Goal: Information Seeking & Learning: Learn about a topic

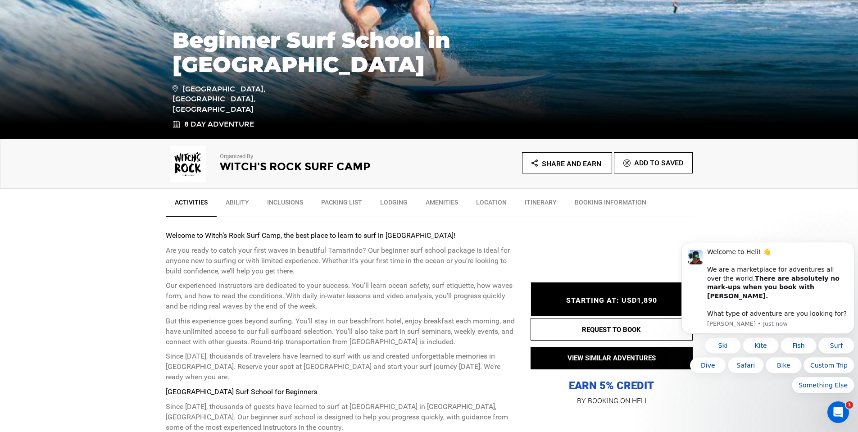
scroll to position [180, 0]
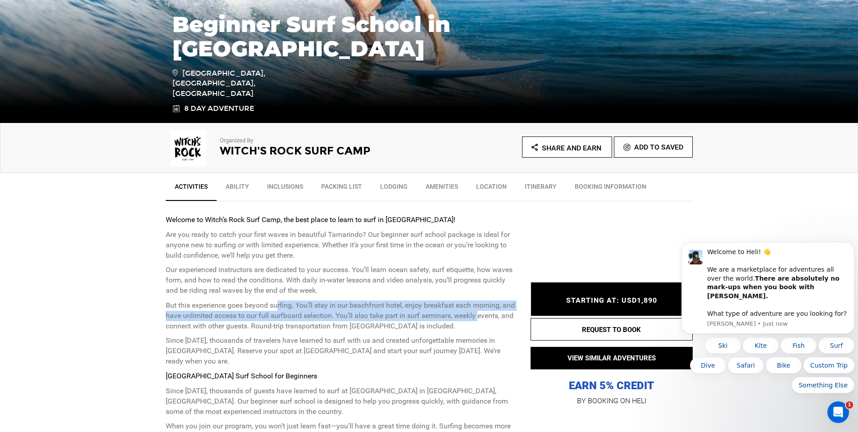
drag, startPoint x: 277, startPoint y: 305, endPoint x: 479, endPoint y: 315, distance: 201.5
click at [479, 315] on p "But this experience goes beyond surfing. You’ll stay in our beachfront hotel, e…" at bounding box center [341, 315] width 351 height 31
click at [305, 313] on p "But this experience goes beyond surfing. You’ll stay in our beachfront hotel, e…" at bounding box center [341, 315] width 351 height 31
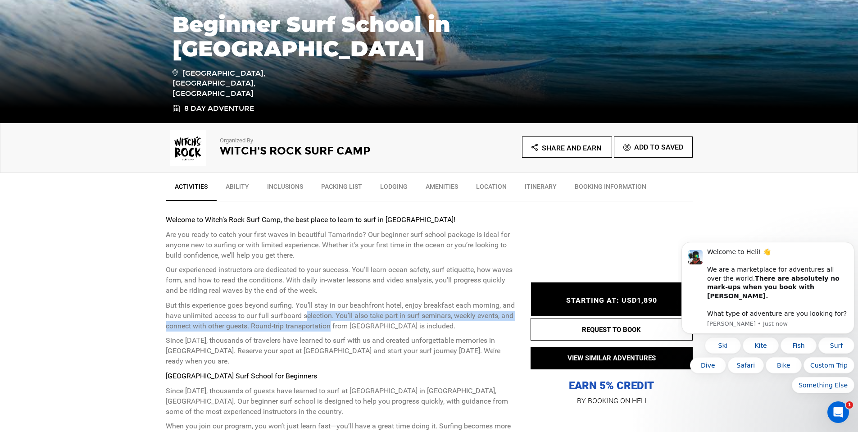
drag, startPoint x: 307, startPoint y: 314, endPoint x: 333, endPoint y: 321, distance: 27.1
click at [333, 321] on p "But this experience goes beyond surfing. You’ll stay in our beachfront hotel, e…" at bounding box center [341, 315] width 351 height 31
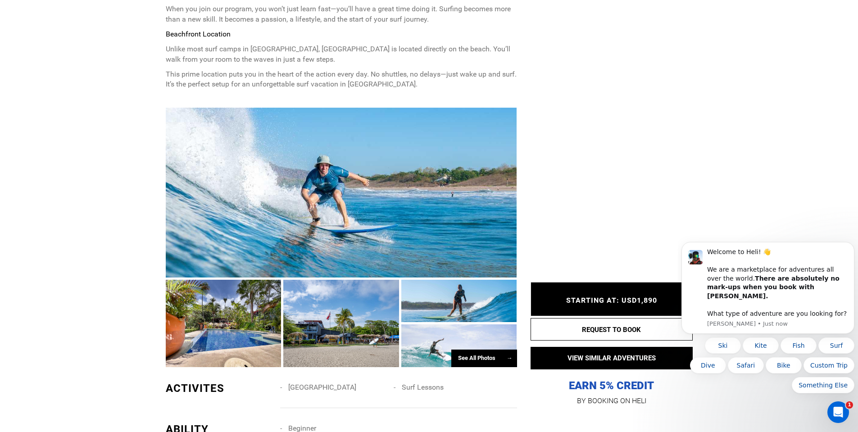
scroll to position [630, 0]
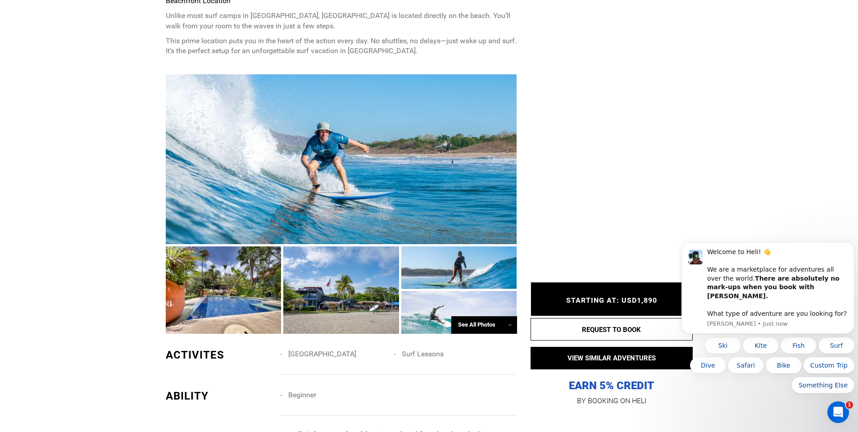
click at [232, 192] on div at bounding box center [341, 159] width 351 height 170
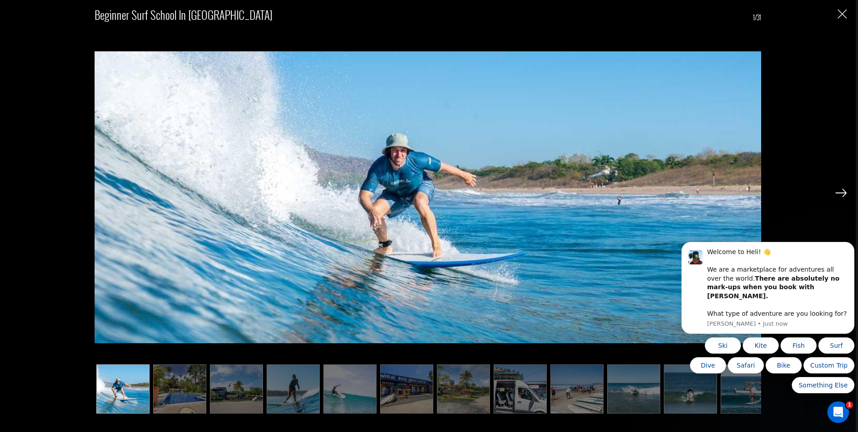
click at [835, 197] on body "Welcome to Heli! 👋 We are a marketplace for adventures all over the world. Ther…" at bounding box center [767, 294] width 173 height 219
click at [835, 192] on body "Welcome to Heli! 👋 We are a marketplace for adventures all over the world. Ther…" at bounding box center [767, 294] width 173 height 219
click at [784, 239] on body "Welcome to Heli! 👋 We are a marketplace for adventures all over the world. Ther…" at bounding box center [767, 294] width 173 height 219
click at [848, 250] on button "Dismiss notification" at bounding box center [851, 245] width 12 height 12
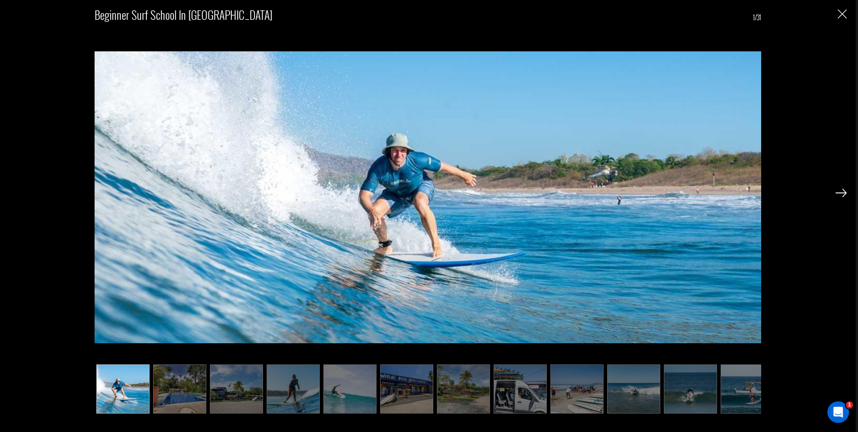
click at [836, 196] on img at bounding box center [840, 193] width 11 height 8
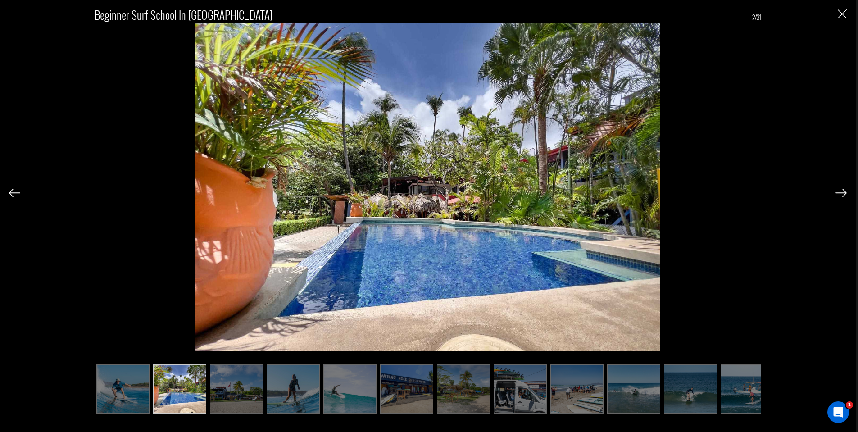
click at [841, 190] on img at bounding box center [840, 193] width 11 height 8
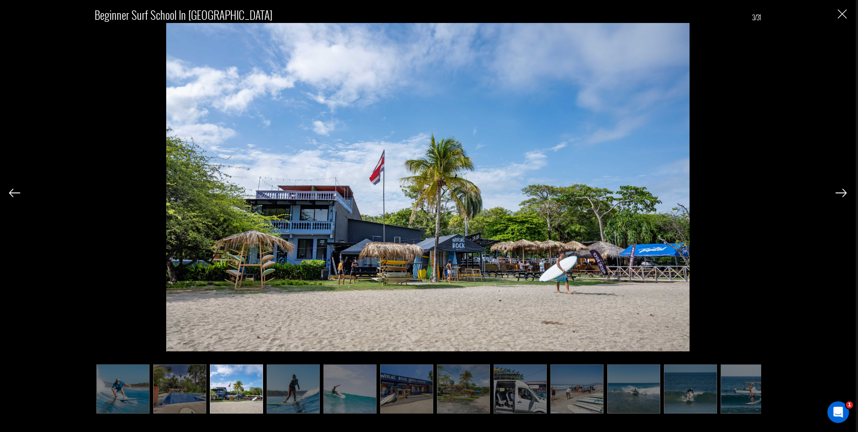
click at [839, 192] on img at bounding box center [840, 193] width 11 height 8
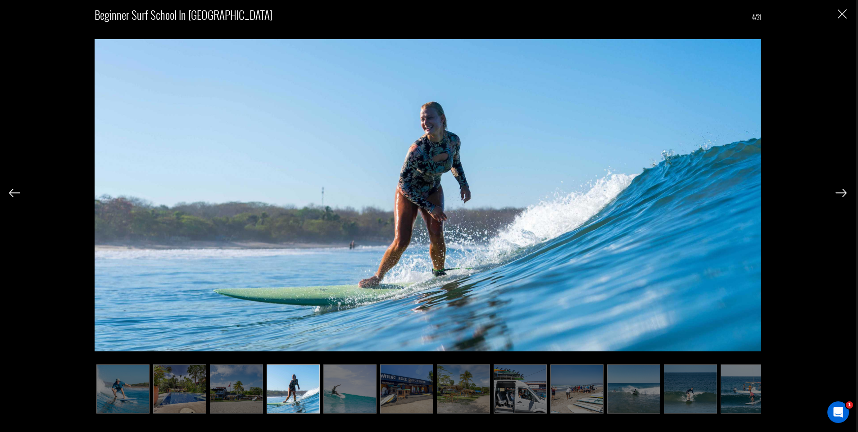
click at [839, 193] on img at bounding box center [840, 193] width 11 height 8
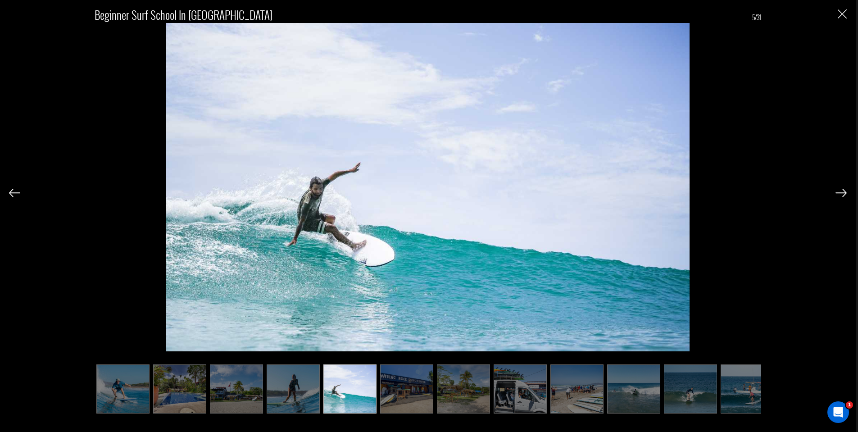
click at [839, 193] on img at bounding box center [840, 193] width 11 height 8
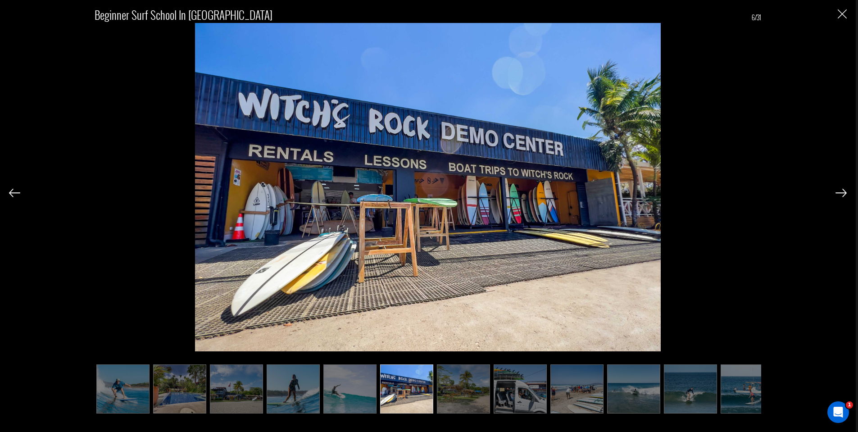
click at [839, 193] on img at bounding box center [840, 193] width 11 height 8
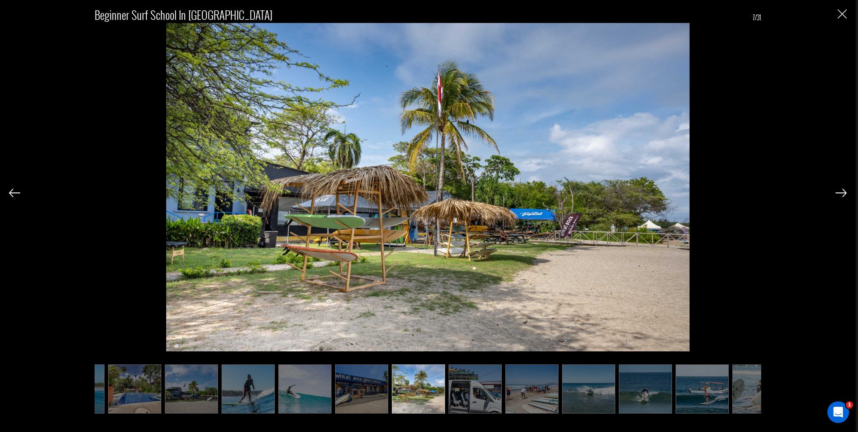
click at [839, 193] on img at bounding box center [840, 193] width 11 height 8
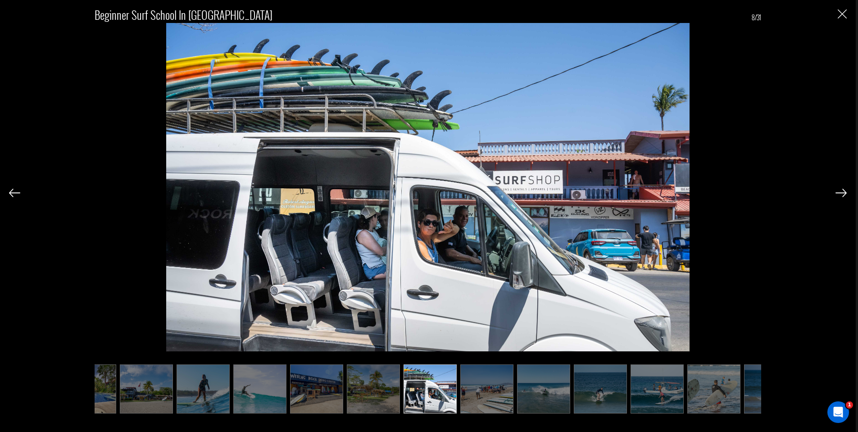
scroll to position [0, 90]
click at [839, 193] on img at bounding box center [840, 193] width 11 height 8
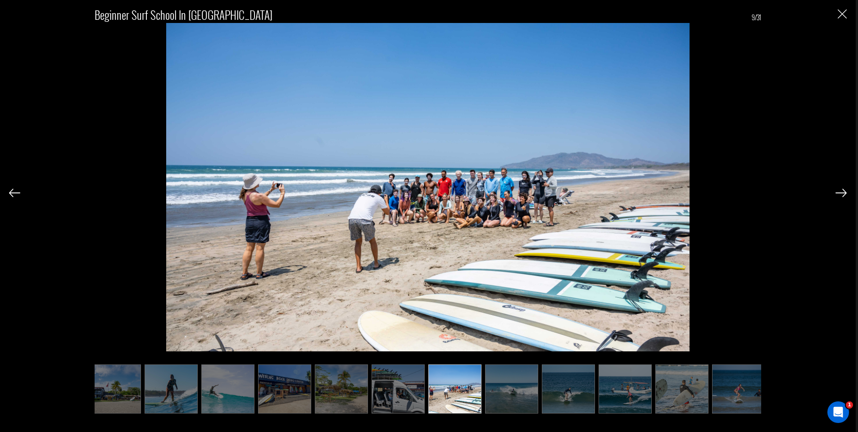
scroll to position [0, 135]
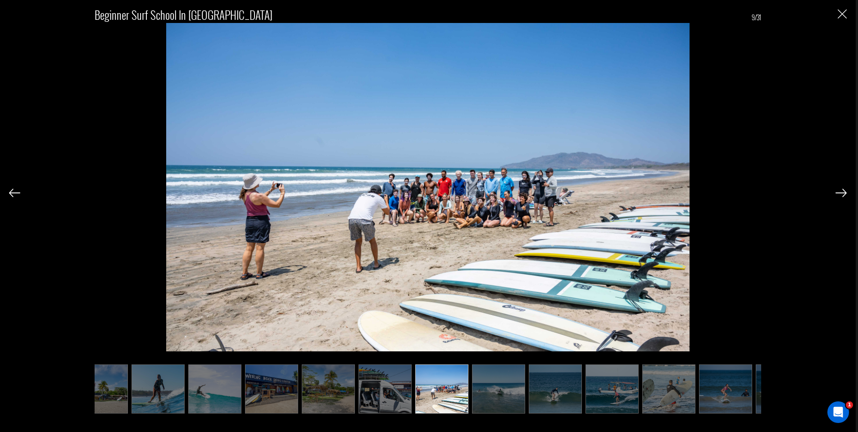
click at [839, 193] on img at bounding box center [840, 193] width 11 height 8
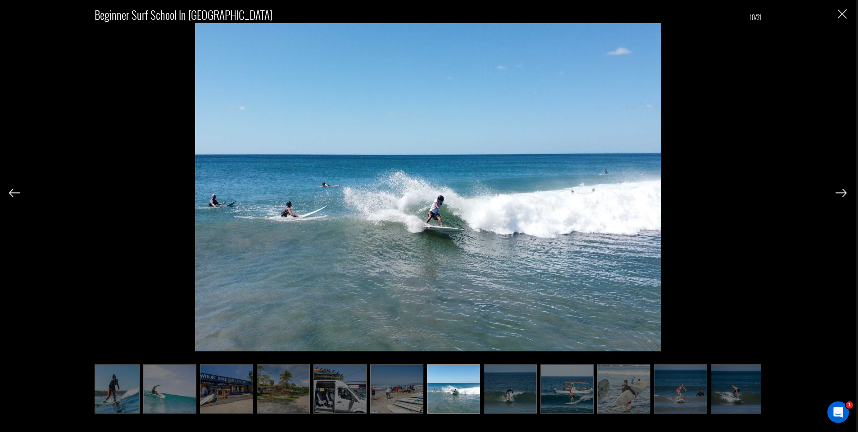
scroll to position [0, 180]
click at [839, 193] on img at bounding box center [840, 193] width 11 height 8
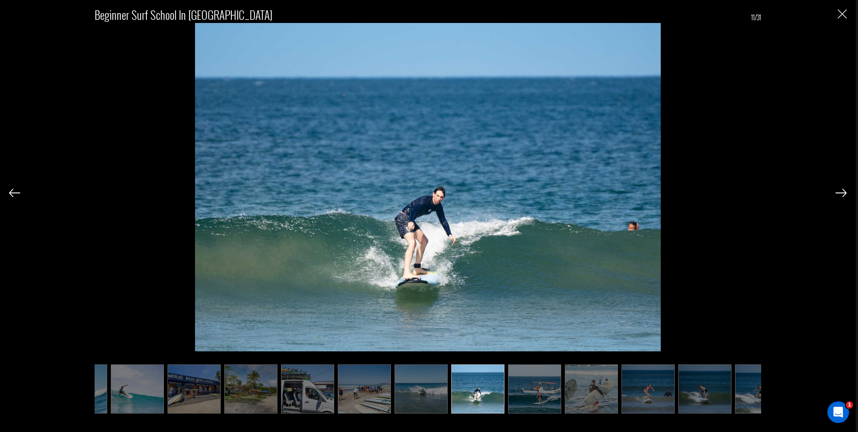
click at [839, 193] on img at bounding box center [840, 193] width 11 height 8
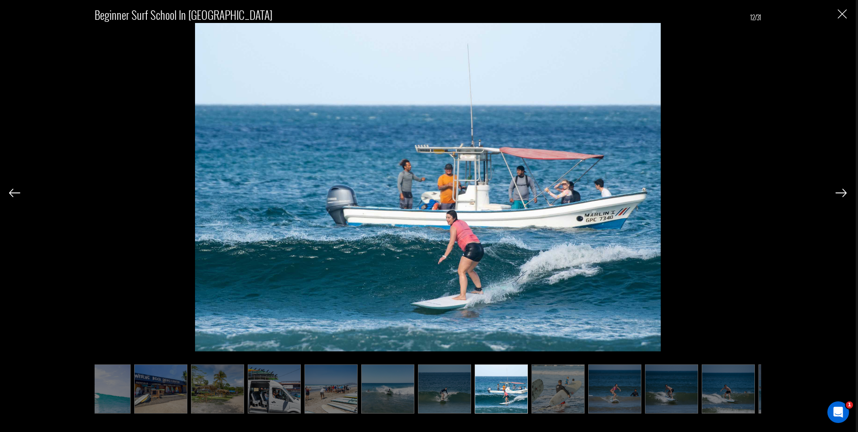
scroll to position [0, 270]
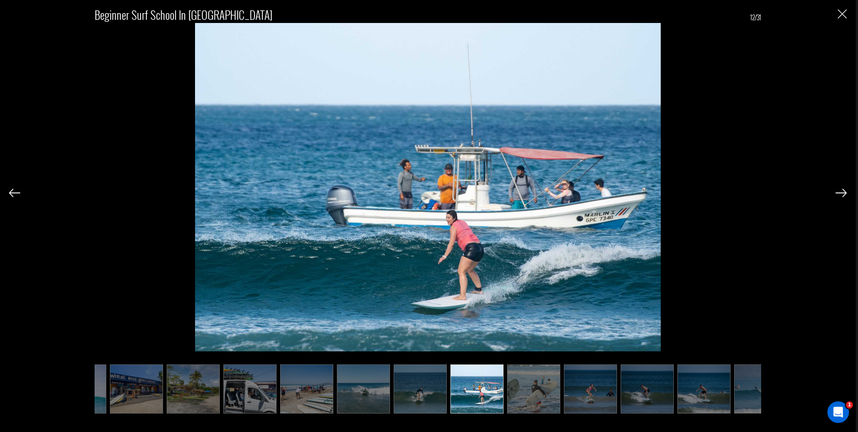
click at [839, 193] on img at bounding box center [840, 193] width 11 height 8
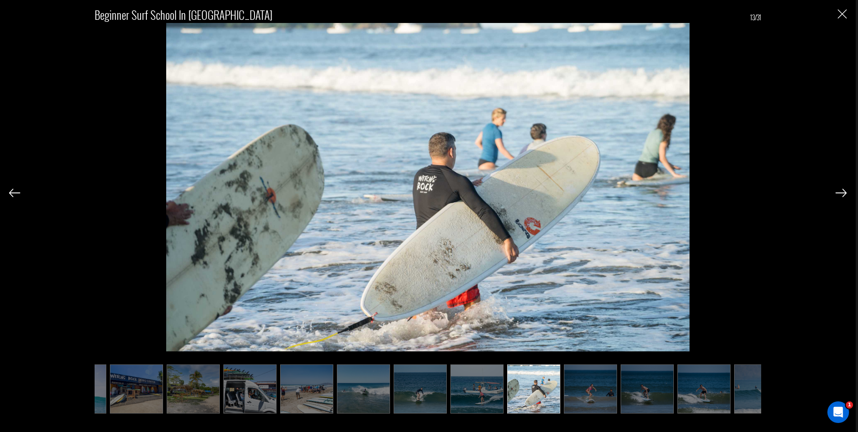
scroll to position [0, 315]
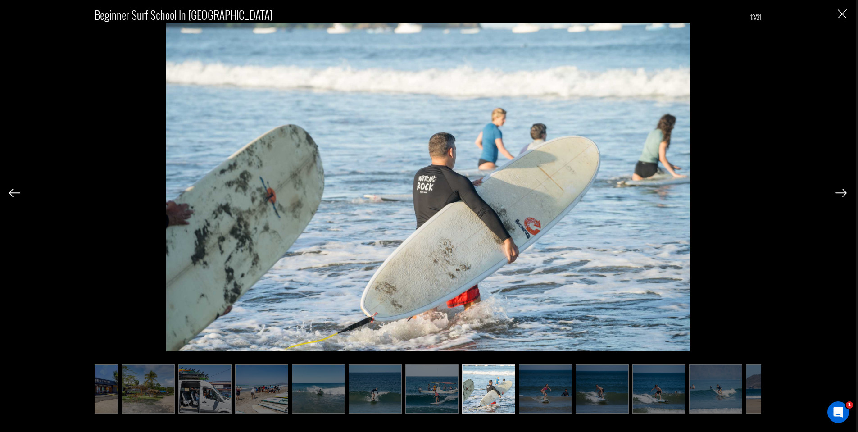
click at [839, 193] on img at bounding box center [840, 193] width 11 height 8
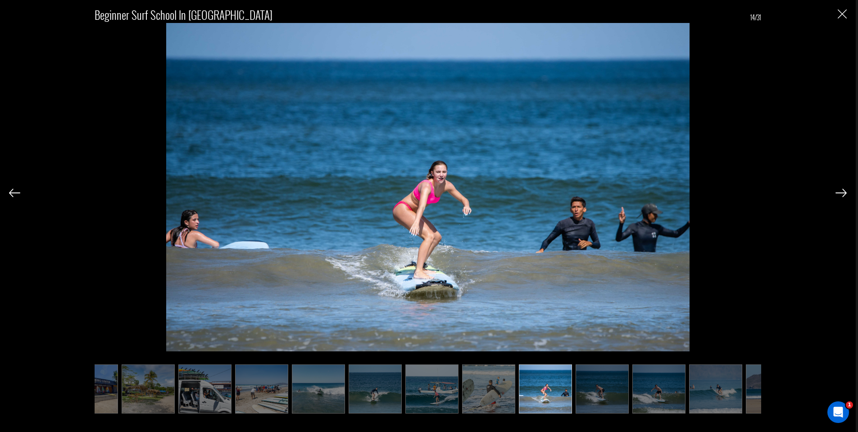
scroll to position [0, 360]
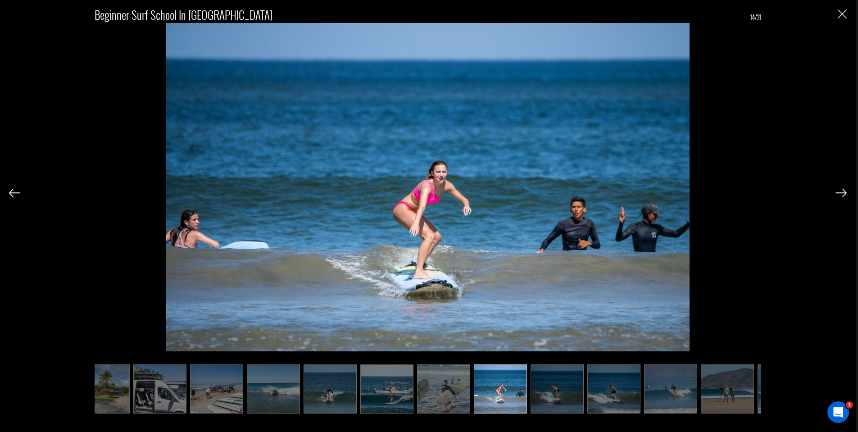
click at [839, 193] on img at bounding box center [840, 193] width 11 height 8
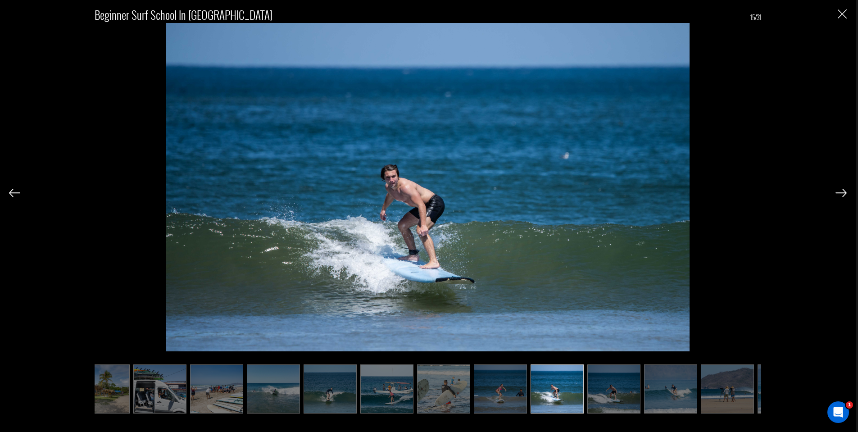
click at [838, 193] on img at bounding box center [840, 193] width 11 height 8
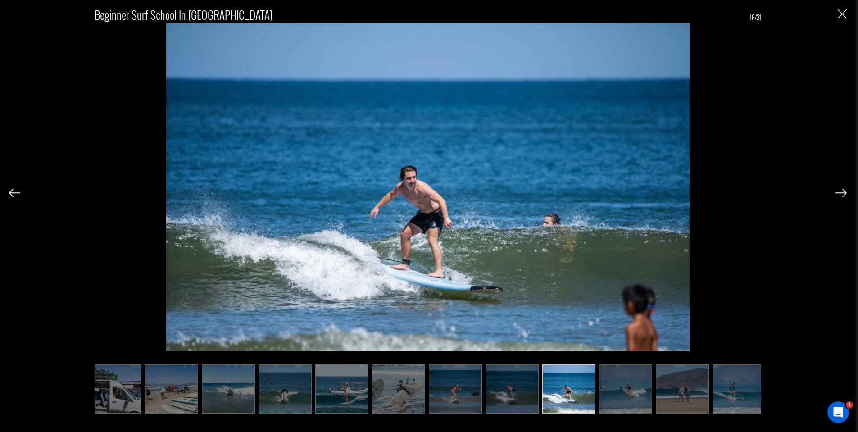
scroll to position [0, 450]
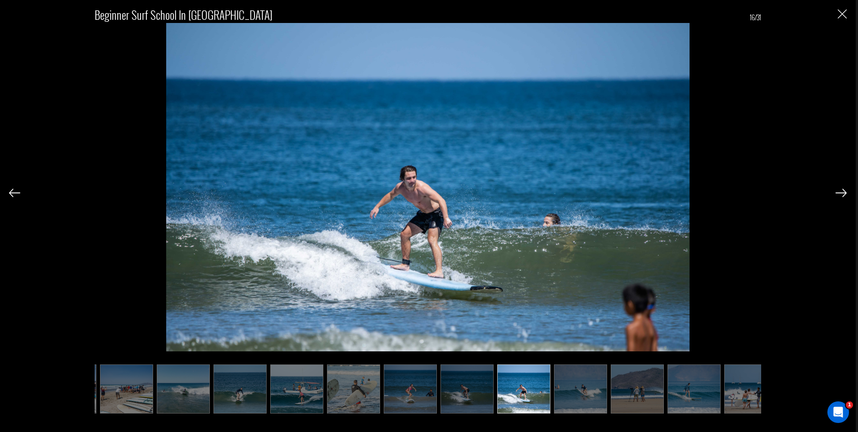
click at [838, 193] on img at bounding box center [840, 193] width 11 height 8
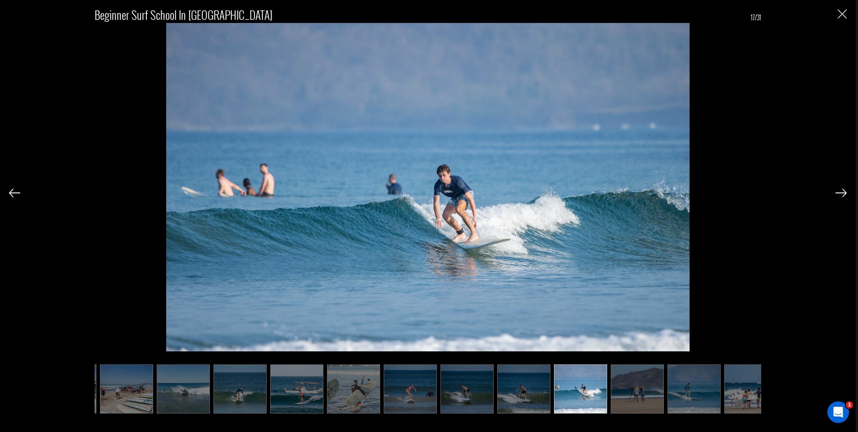
click at [838, 193] on img at bounding box center [840, 193] width 11 height 8
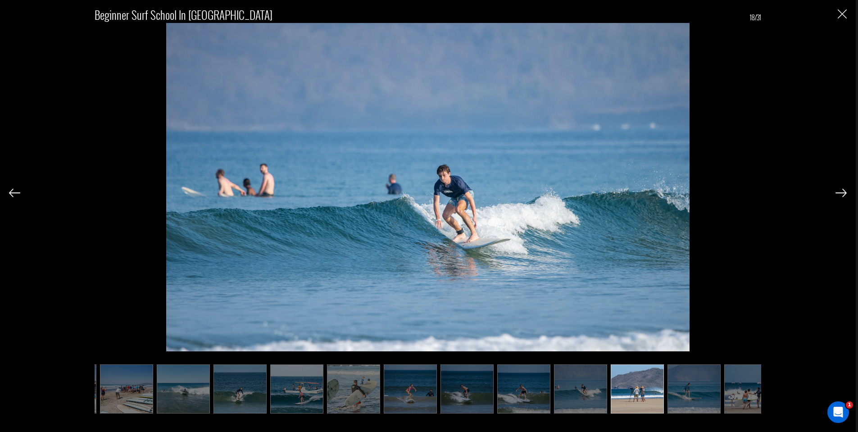
click at [838, 193] on img at bounding box center [840, 193] width 11 height 8
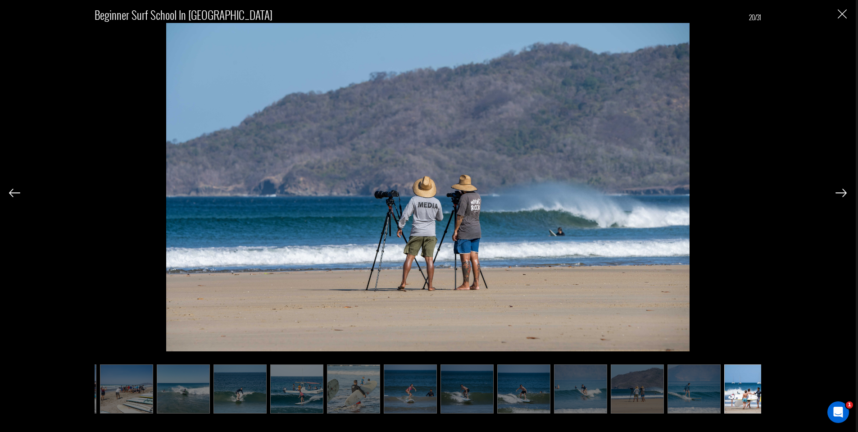
scroll to position [0, 496]
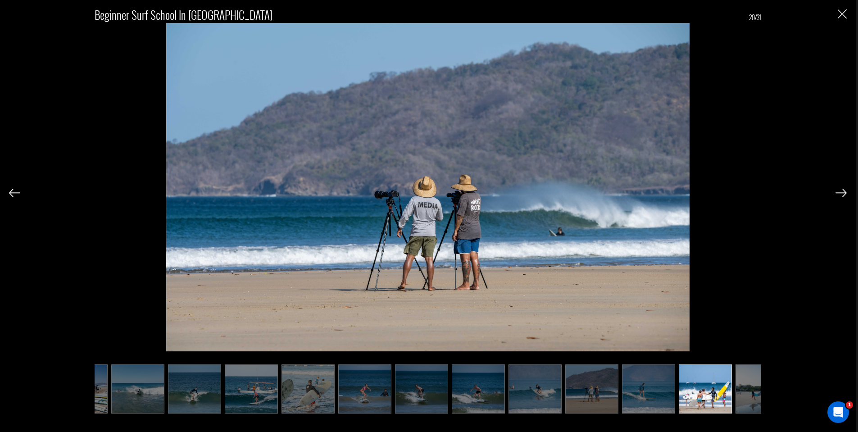
click at [838, 193] on img at bounding box center [840, 193] width 11 height 8
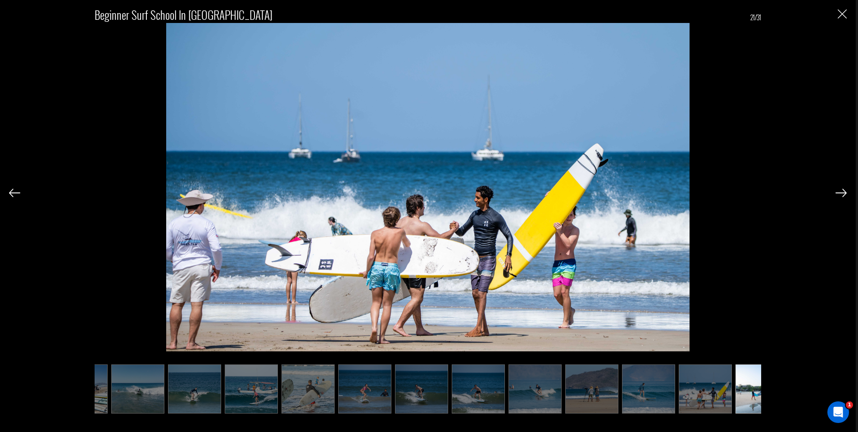
click at [838, 193] on img at bounding box center [840, 193] width 11 height 8
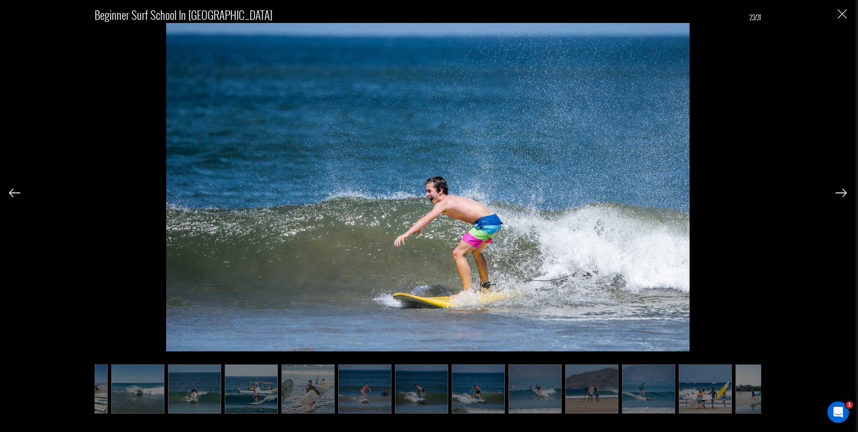
click at [838, 193] on img at bounding box center [840, 193] width 11 height 8
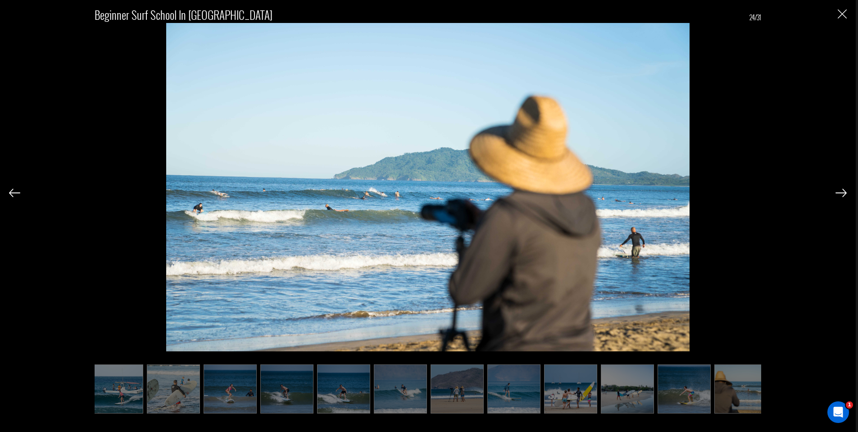
scroll to position [0, 659]
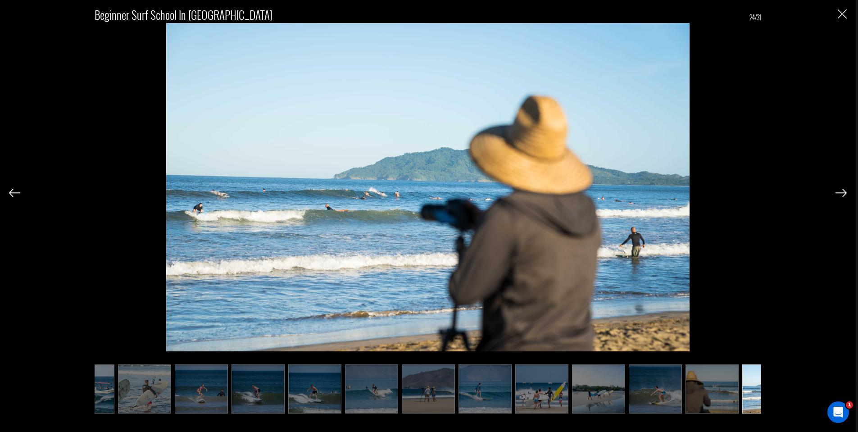
click at [838, 193] on img at bounding box center [840, 193] width 11 height 8
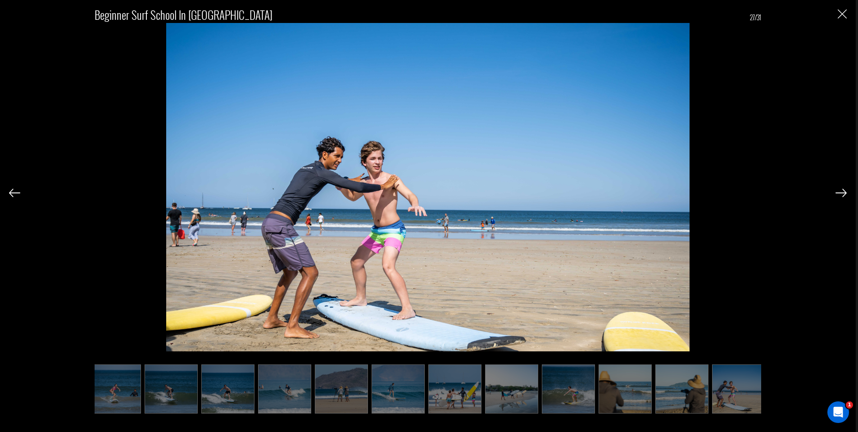
click at [838, 193] on img at bounding box center [840, 193] width 11 height 8
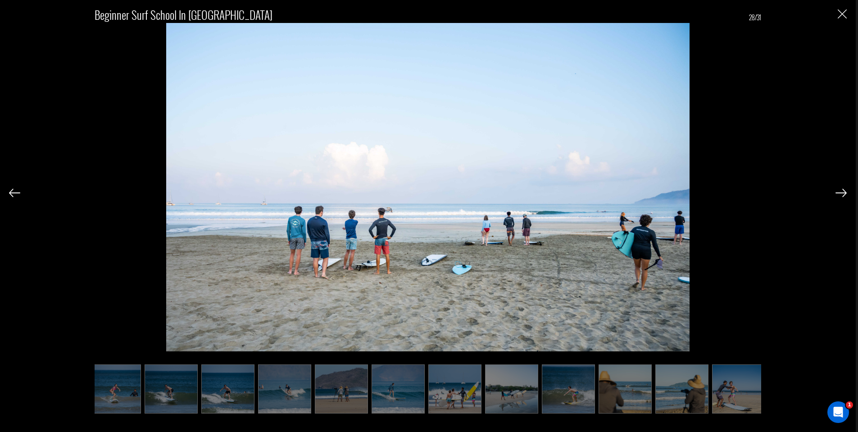
scroll to position [0, 831]
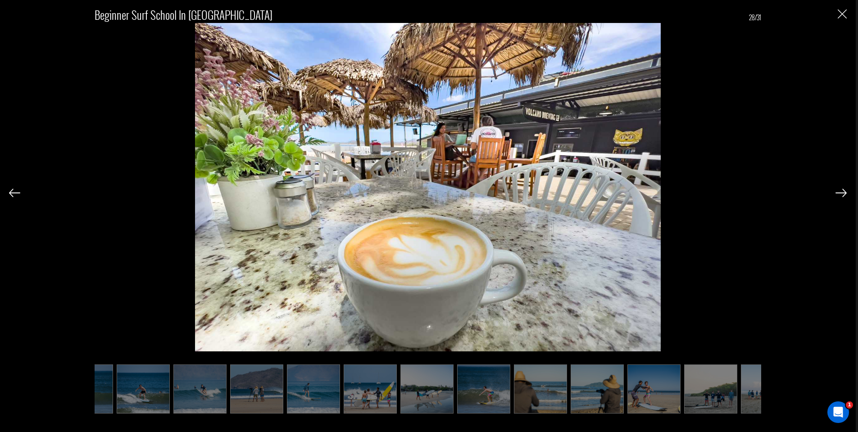
click at [842, 194] on img at bounding box center [840, 193] width 11 height 8
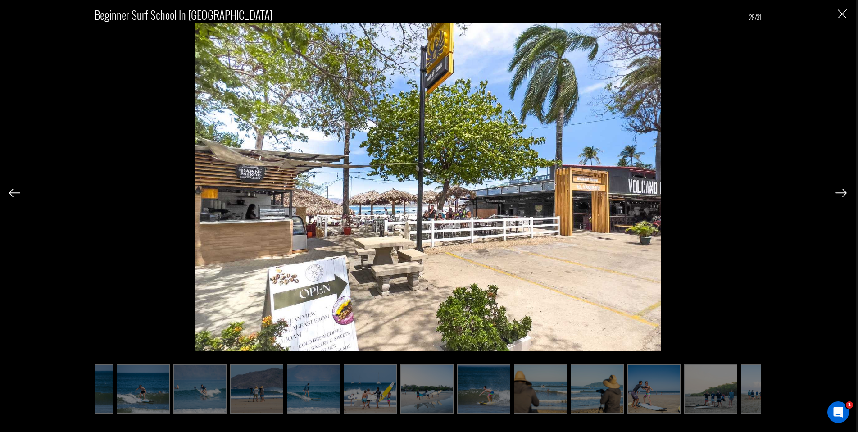
scroll to position [0, 876]
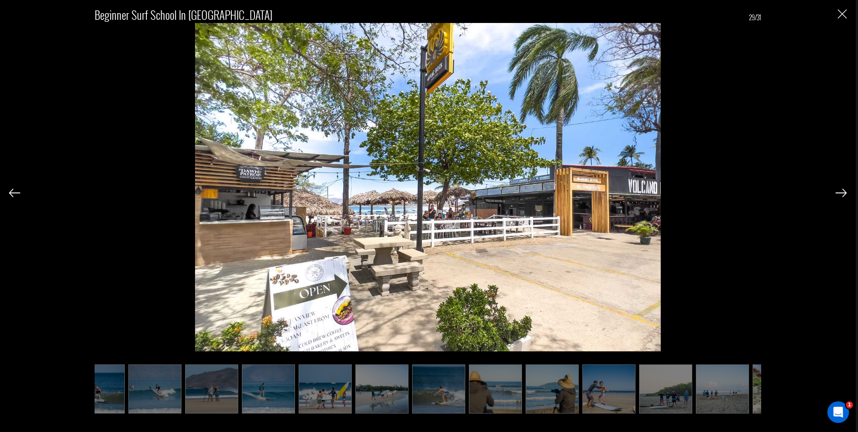
click at [841, 194] on img at bounding box center [840, 193] width 11 height 8
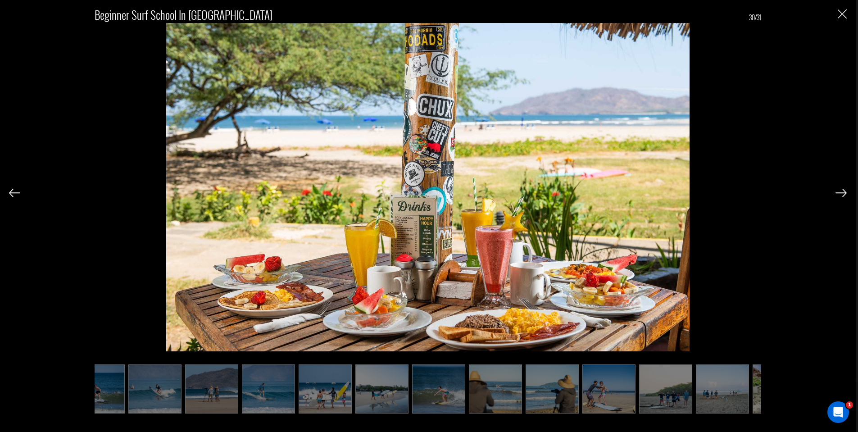
scroll to position [0, 921]
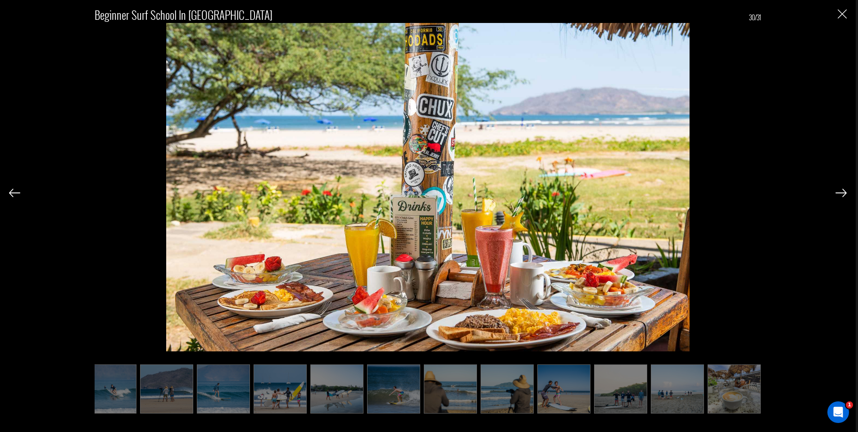
click at [841, 194] on img at bounding box center [840, 193] width 11 height 8
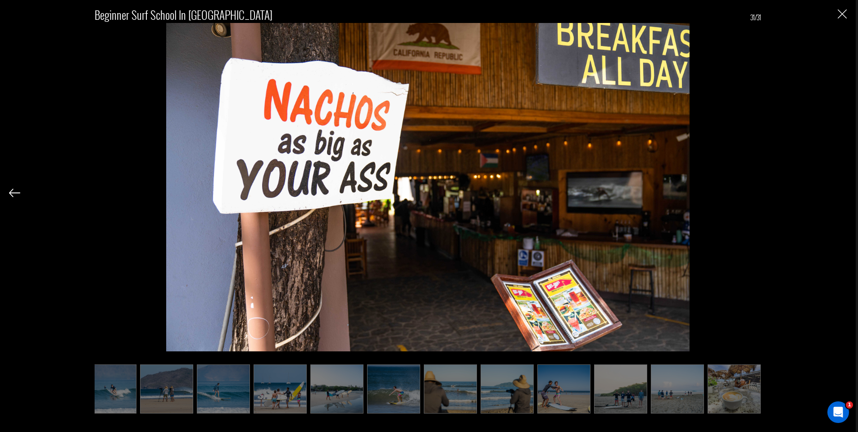
scroll to position [0, 966]
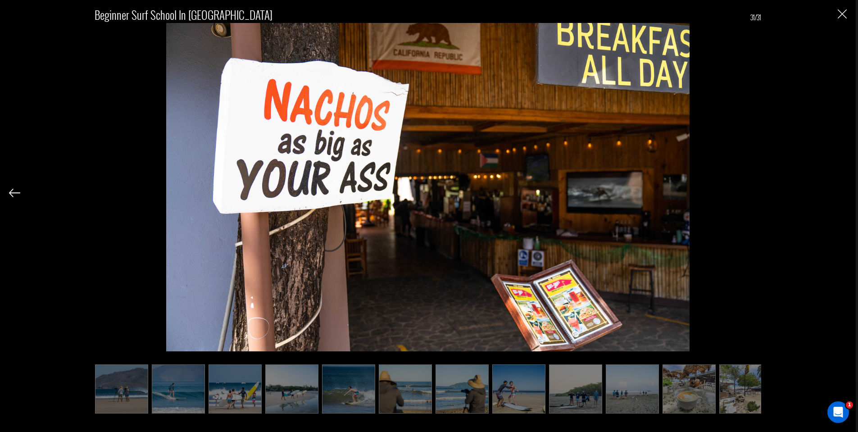
click at [839, 16] on img "Close" at bounding box center [841, 13] width 9 height 9
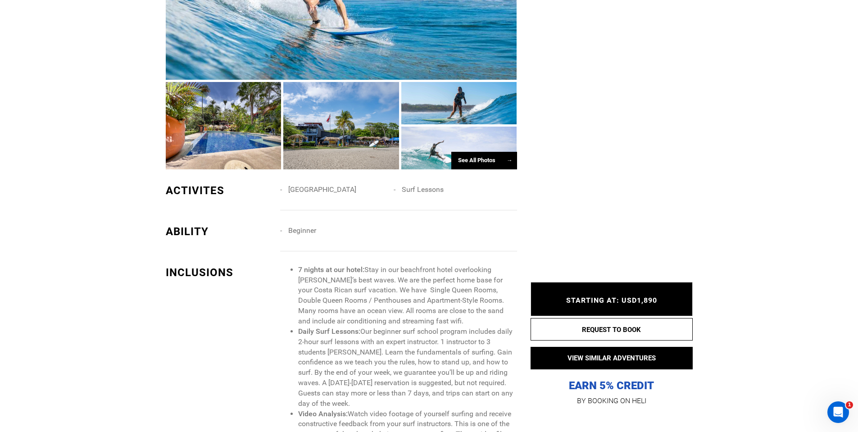
scroll to position [810, 0]
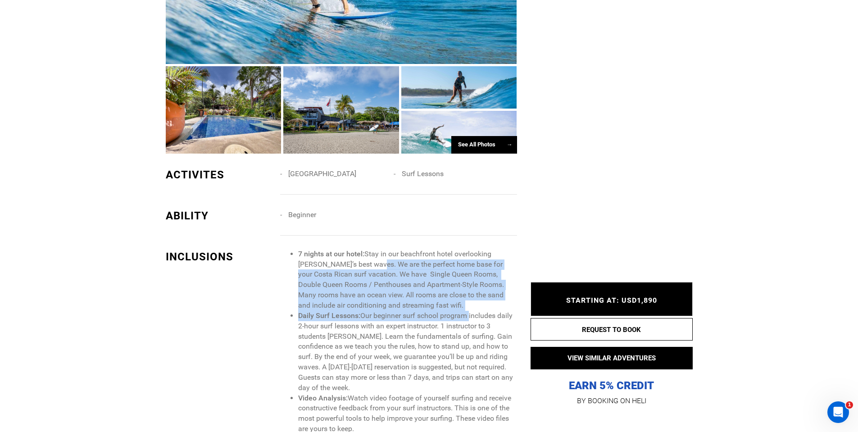
drag, startPoint x: 380, startPoint y: 264, endPoint x: 470, endPoint y: 316, distance: 103.9
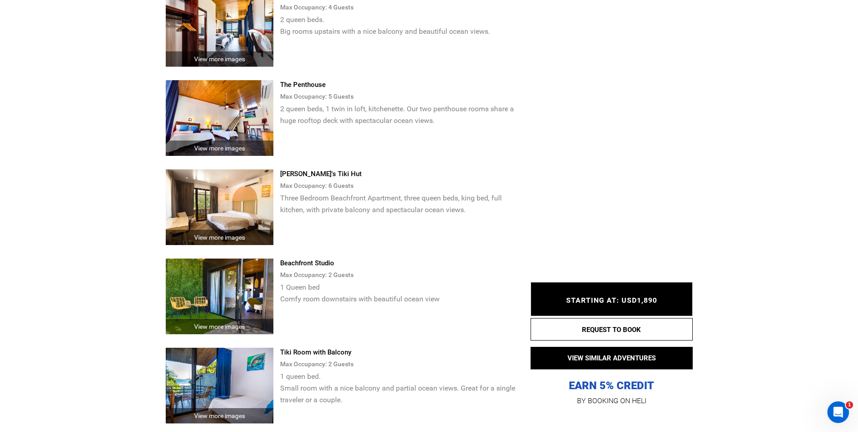
scroll to position [2296, 0]
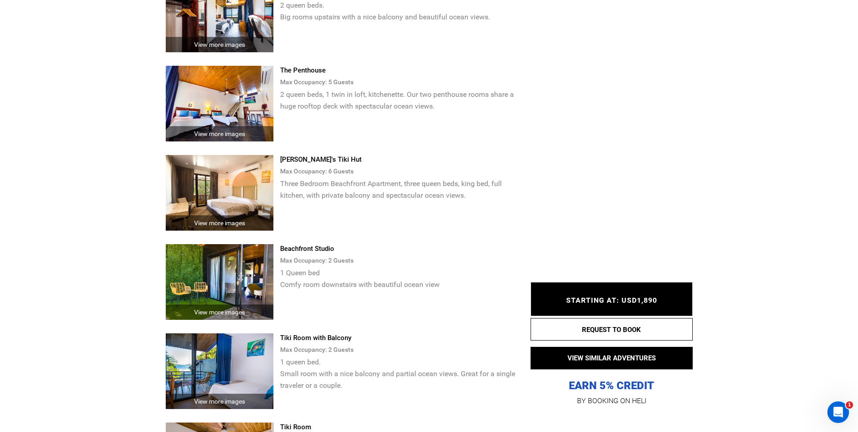
click at [235, 100] on img at bounding box center [220, 104] width 108 height 76
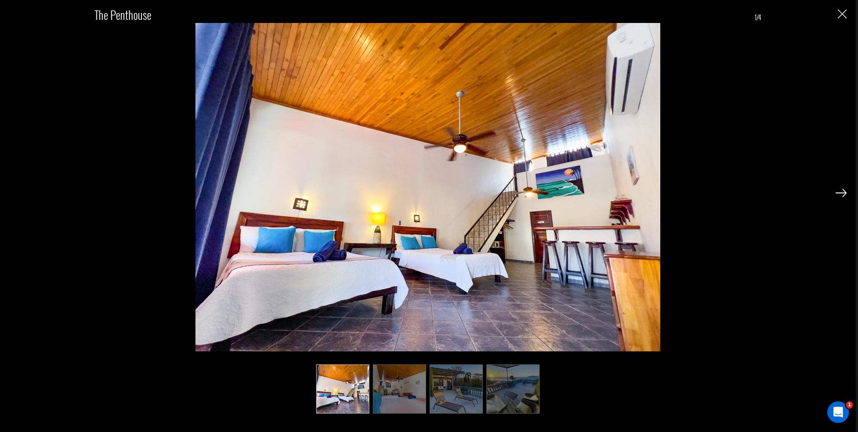
click at [840, 189] on img at bounding box center [840, 193] width 11 height 8
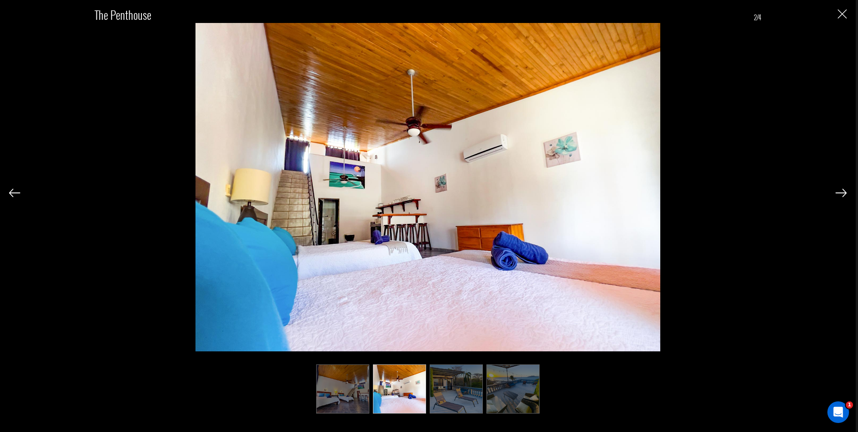
click at [840, 189] on img at bounding box center [840, 193] width 11 height 8
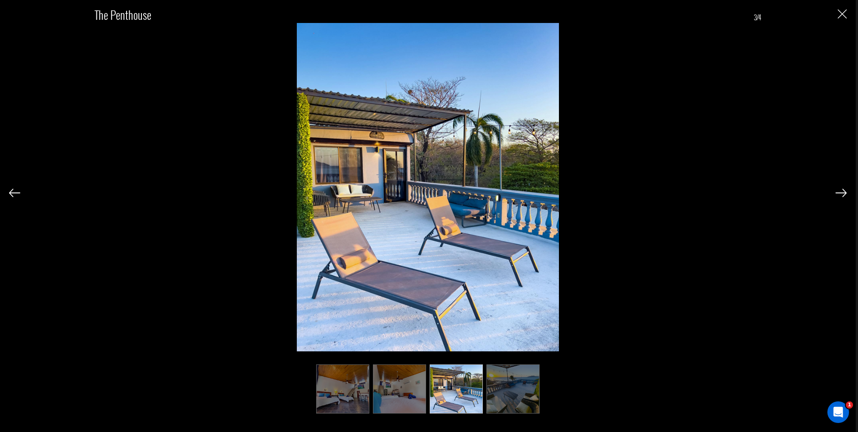
click at [840, 189] on img at bounding box center [840, 193] width 11 height 8
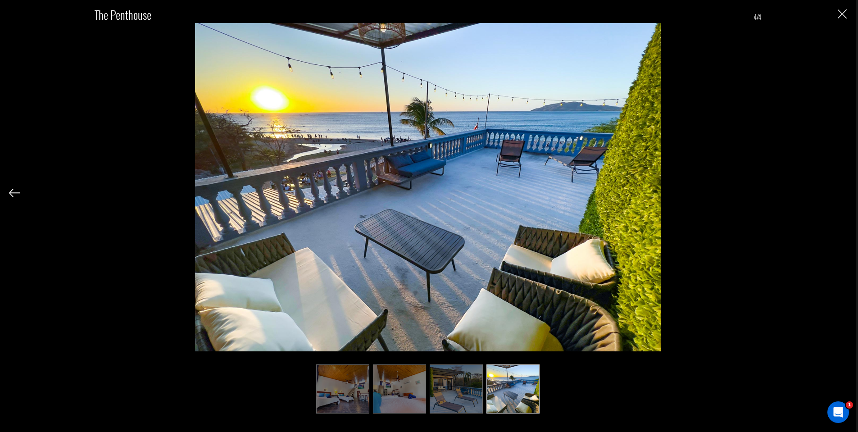
click at [840, 189] on div "The Penthouse 4/4" at bounding box center [427, 205] width 837 height 410
click at [846, 14] on img "Close" at bounding box center [841, 13] width 9 height 9
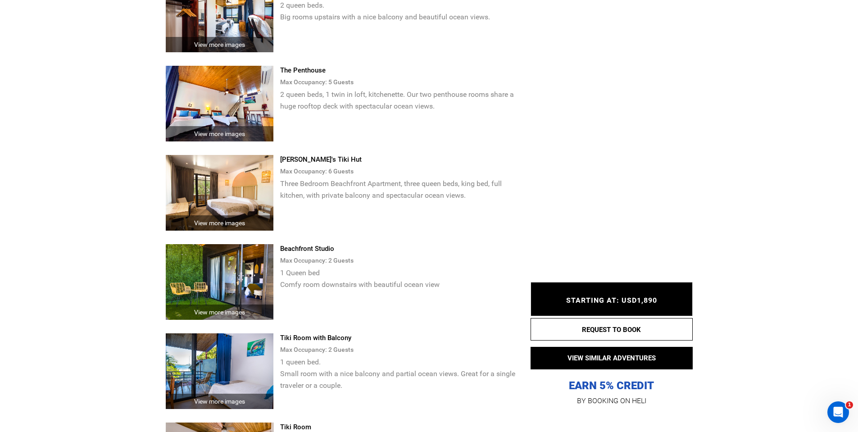
click at [649, 297] on span "STARTING AT: USD1,890" at bounding box center [611, 300] width 91 height 9
click at [608, 303] on span "STARTING AT: USD1,890" at bounding box center [611, 300] width 91 height 9
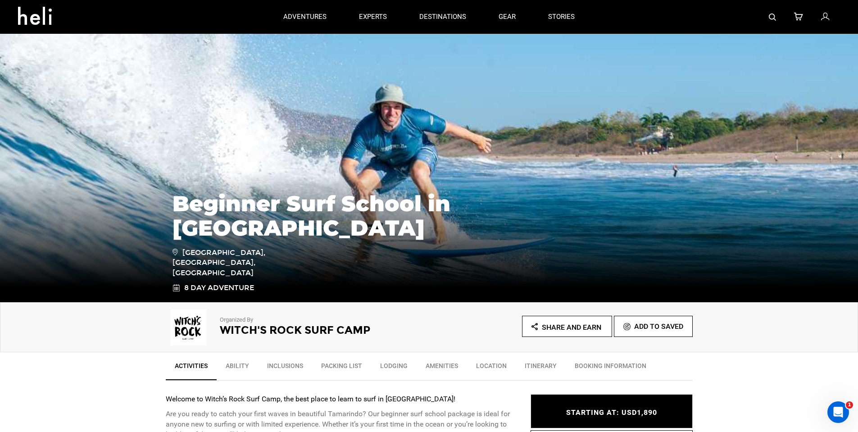
scroll to position [0, 0]
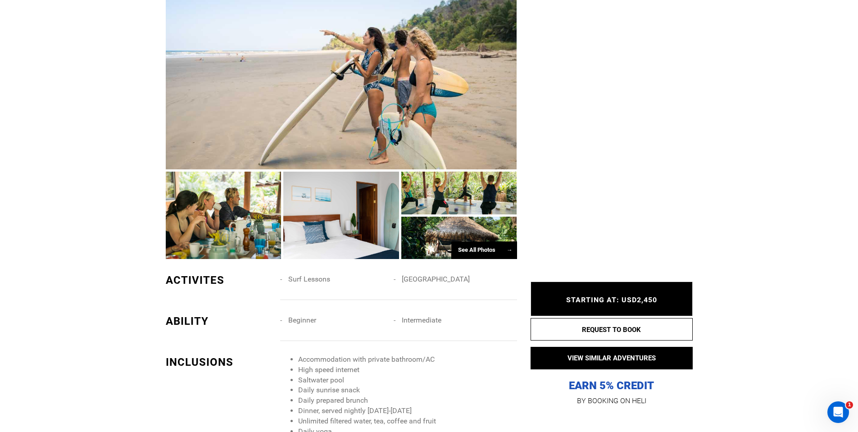
scroll to position [675, 0]
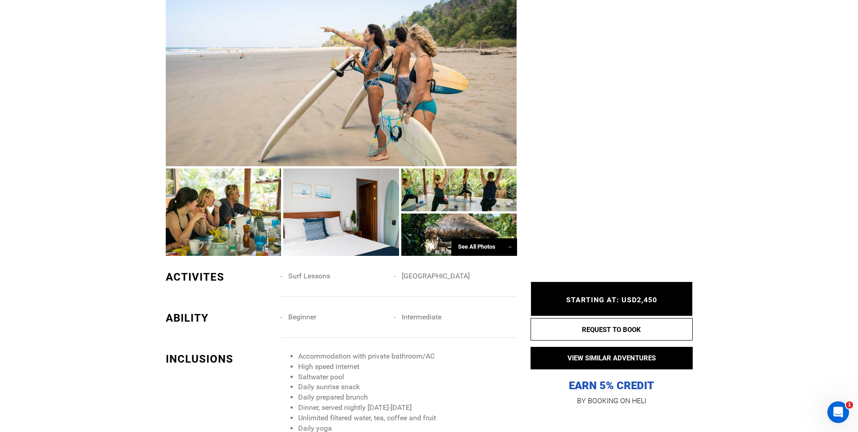
click at [293, 197] on div at bounding box center [341, 211] width 116 height 87
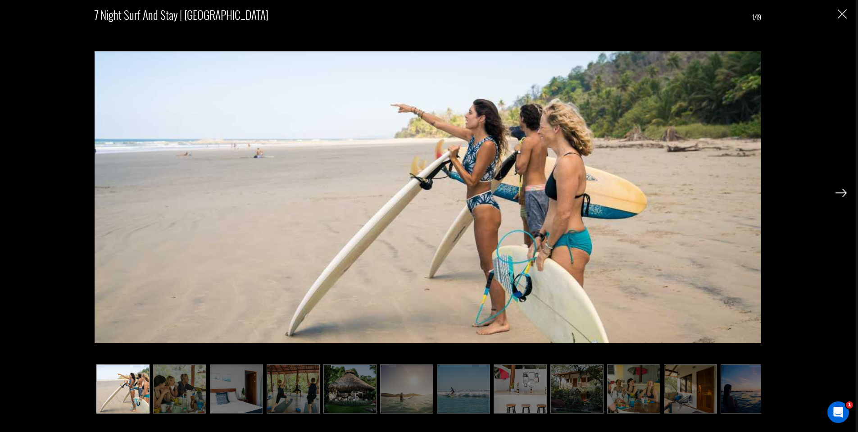
click at [835, 194] on img at bounding box center [840, 193] width 11 height 8
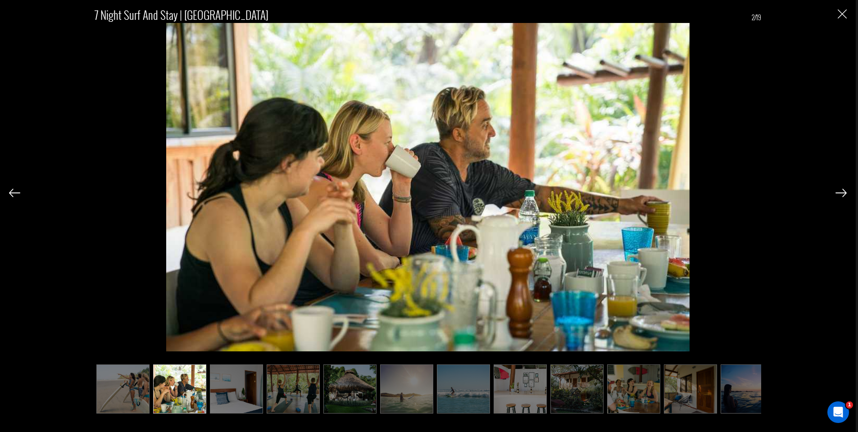
click at [835, 194] on img at bounding box center [840, 193] width 11 height 8
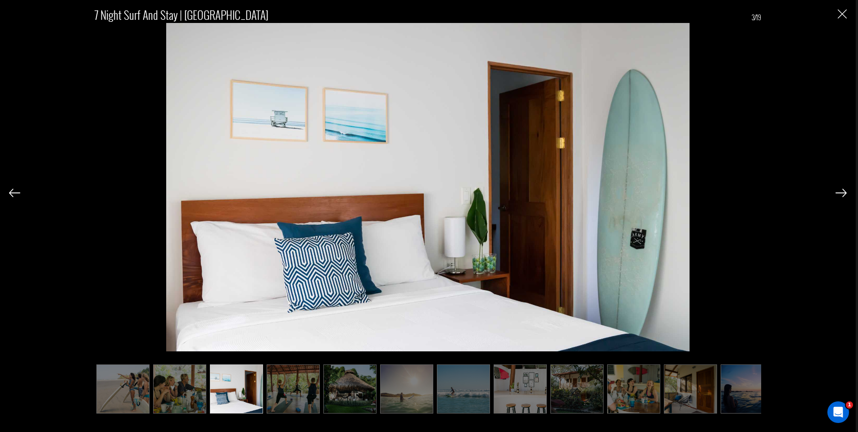
click at [835, 194] on img at bounding box center [840, 193] width 11 height 8
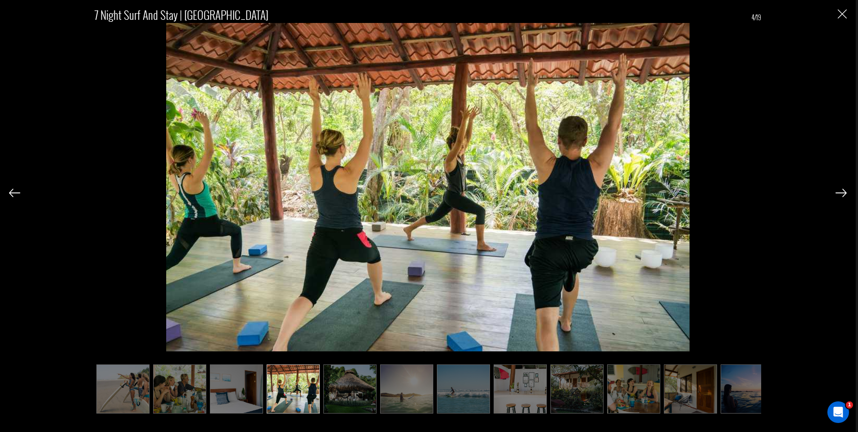
click at [835, 194] on img at bounding box center [840, 193] width 11 height 8
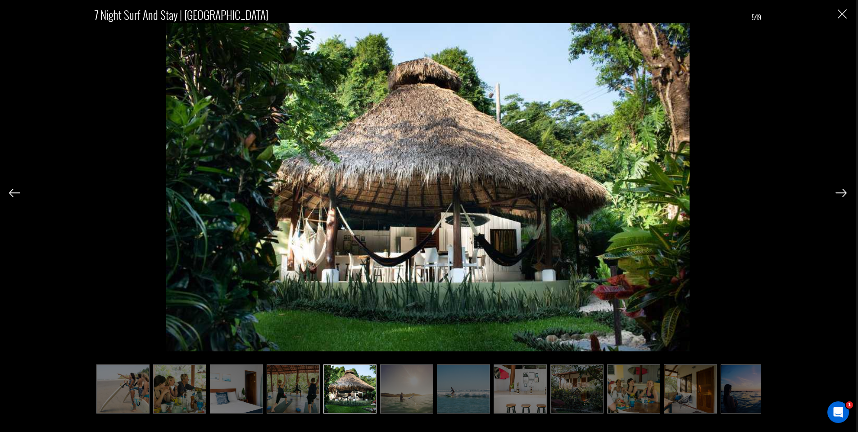
click at [835, 194] on img at bounding box center [840, 193] width 11 height 8
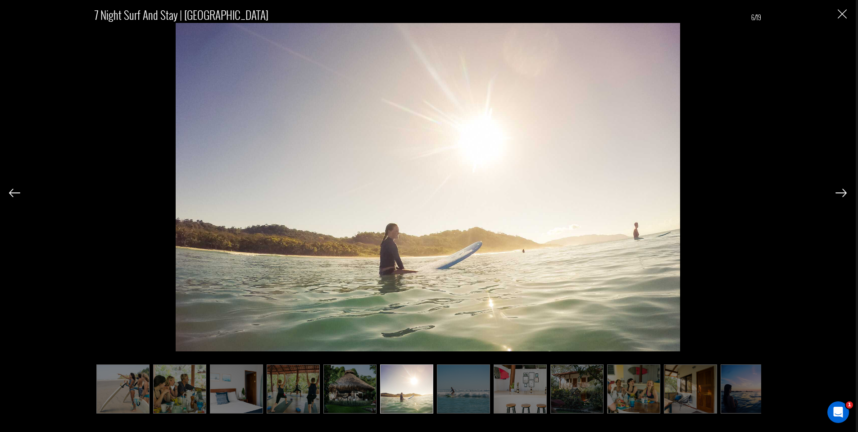
click at [835, 194] on img at bounding box center [840, 193] width 11 height 8
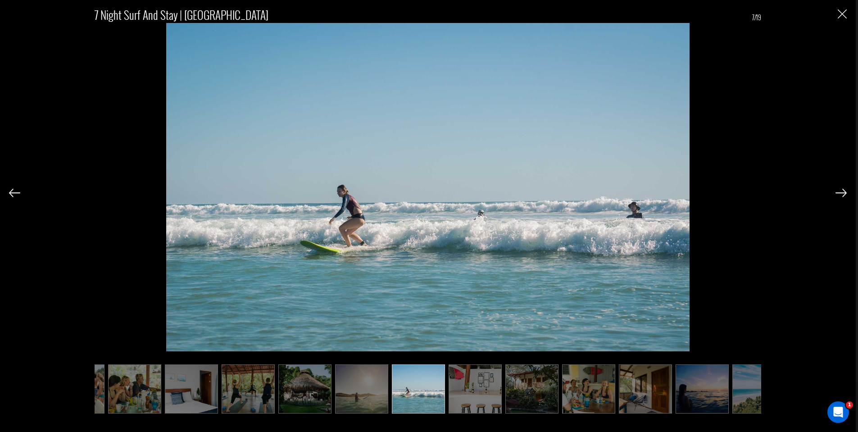
click at [835, 194] on img at bounding box center [840, 193] width 11 height 8
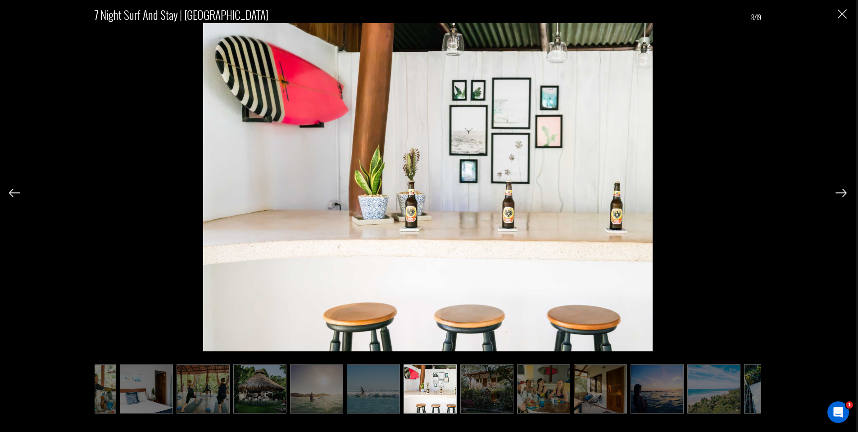
click at [835, 194] on img at bounding box center [840, 193] width 11 height 8
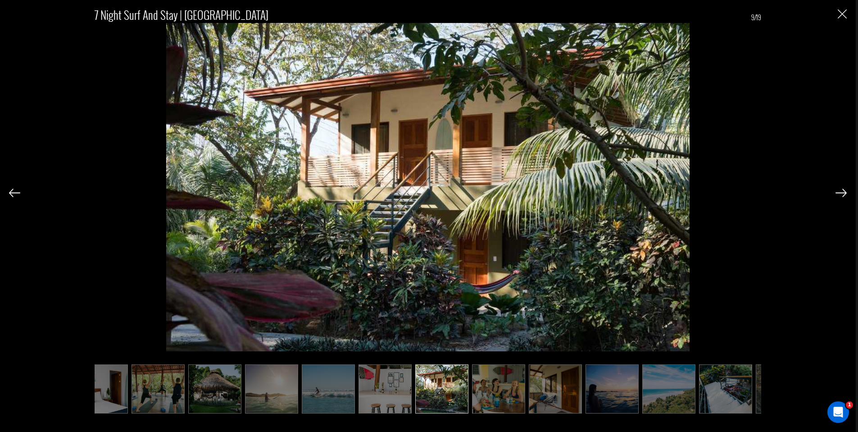
click at [835, 194] on img at bounding box center [840, 193] width 11 height 8
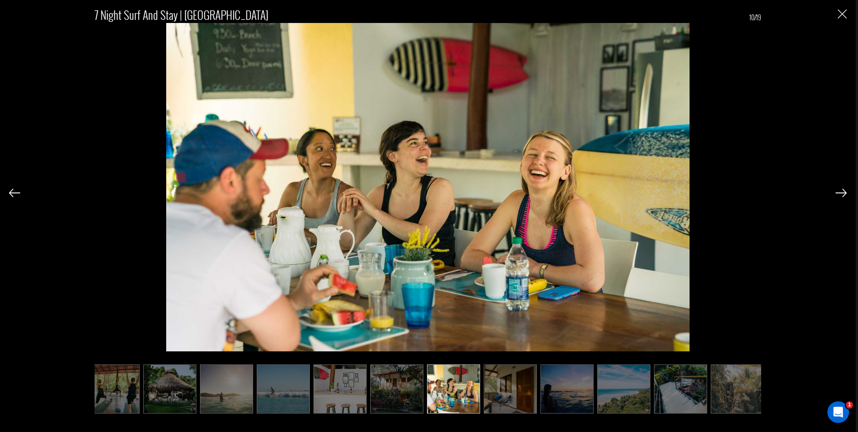
click at [835, 194] on img at bounding box center [840, 193] width 11 height 8
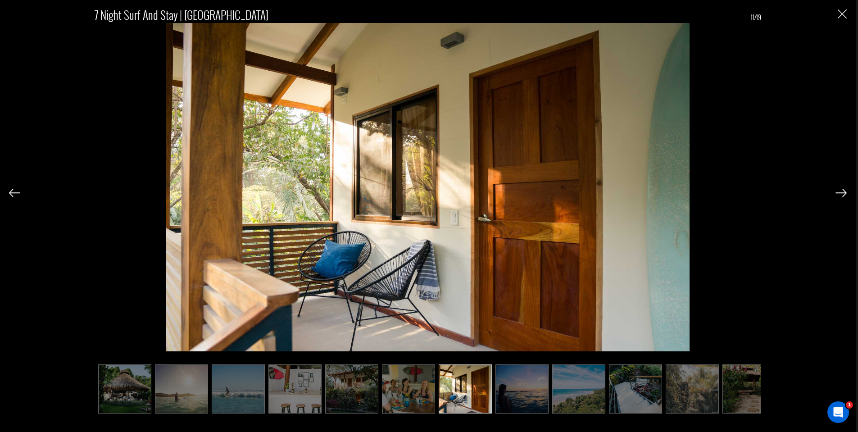
click at [835, 194] on img at bounding box center [840, 193] width 11 height 8
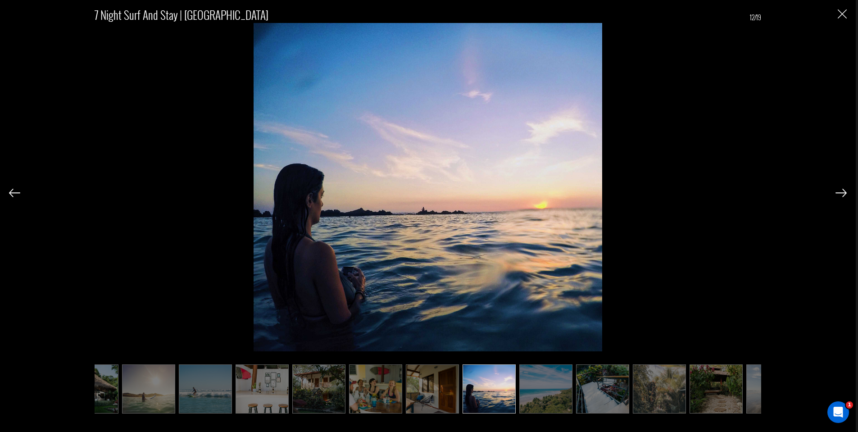
scroll to position [0, 270]
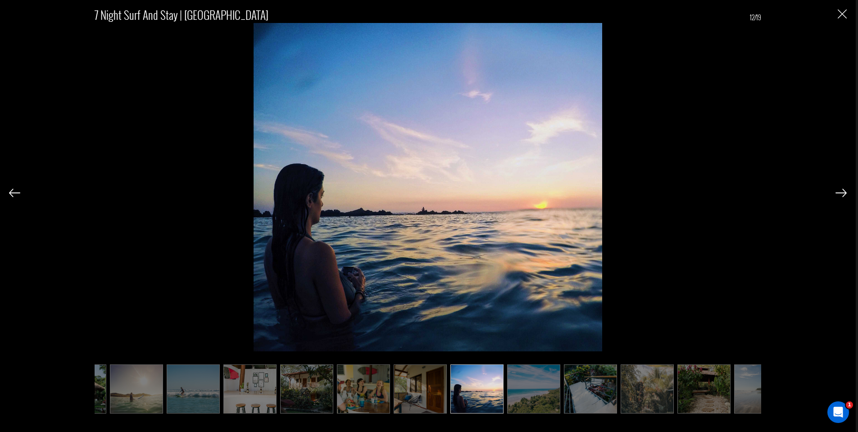
click at [835, 194] on img at bounding box center [840, 193] width 11 height 8
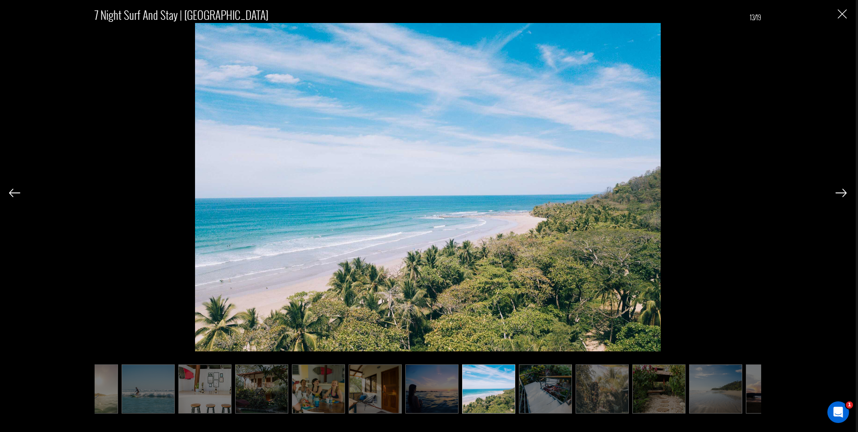
click at [835, 194] on img at bounding box center [840, 193] width 11 height 8
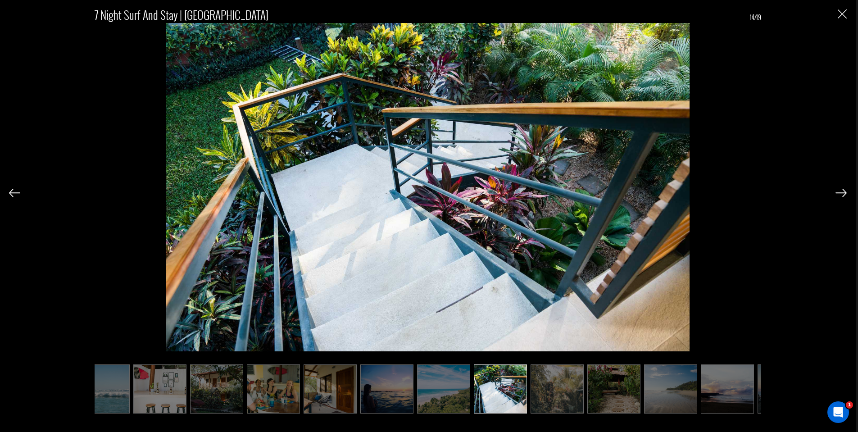
click at [835, 194] on img at bounding box center [840, 193] width 11 height 8
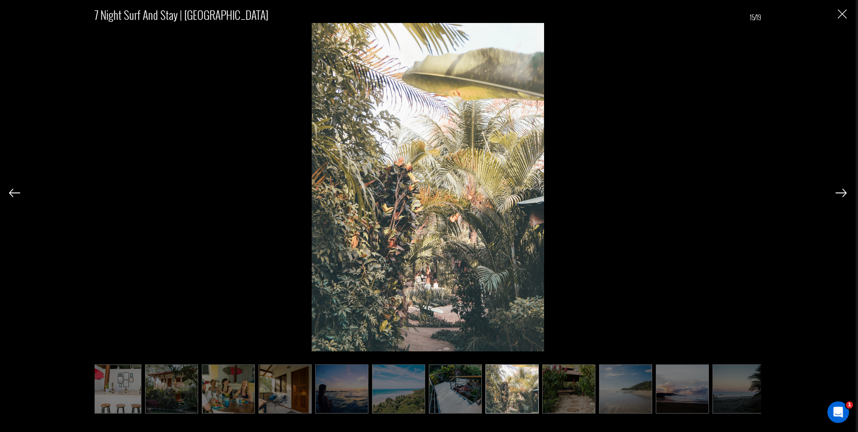
click at [835, 194] on img at bounding box center [840, 193] width 11 height 8
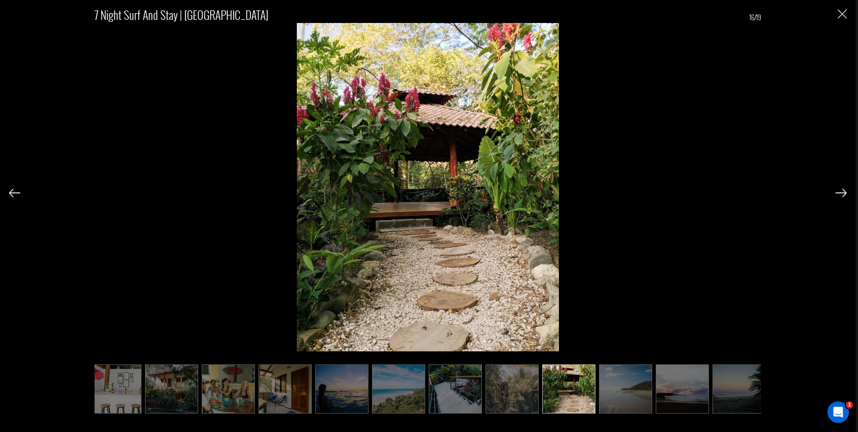
scroll to position [0, 411]
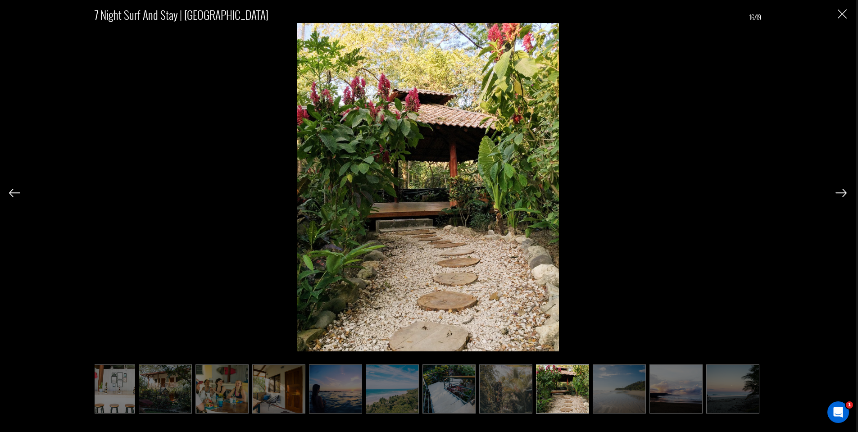
click at [835, 194] on img at bounding box center [840, 193] width 11 height 8
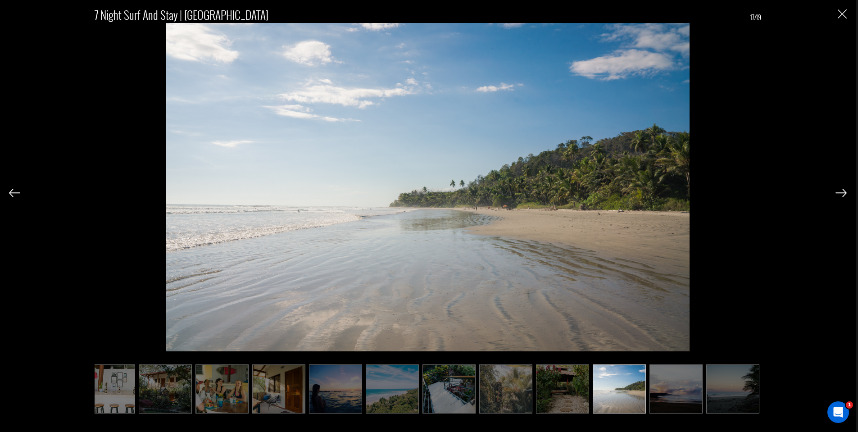
click at [835, 194] on img at bounding box center [840, 193] width 11 height 8
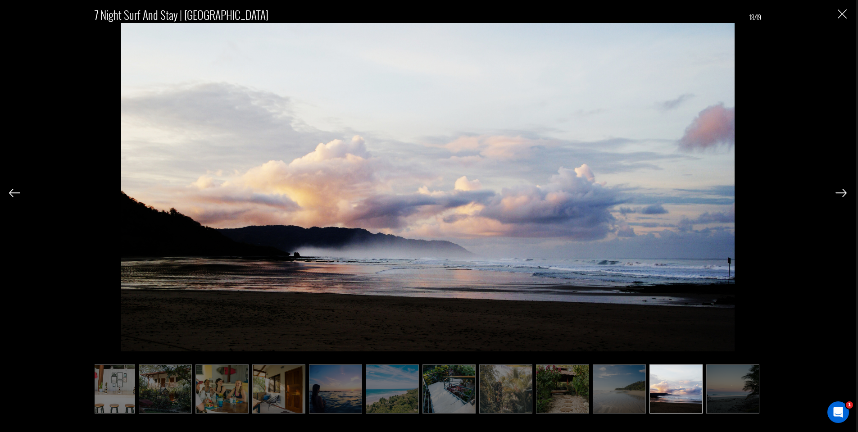
click at [835, 194] on img at bounding box center [840, 193] width 11 height 8
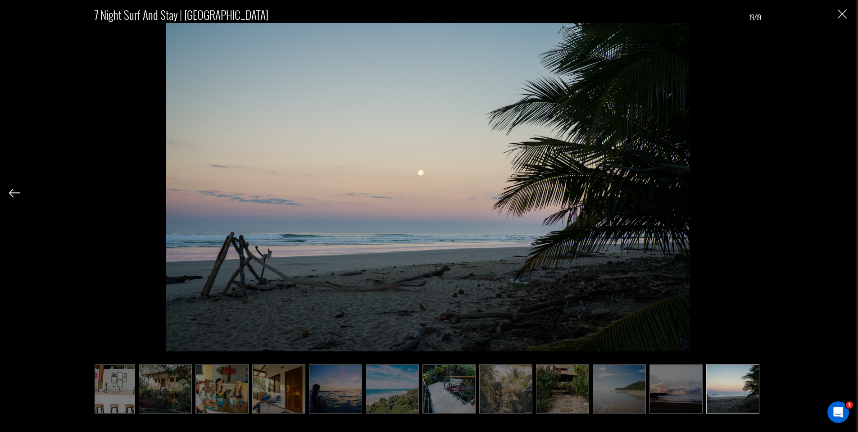
click at [835, 194] on div "7 Night Surf and Stay | Costa Rica 19/19" at bounding box center [427, 205] width 837 height 410
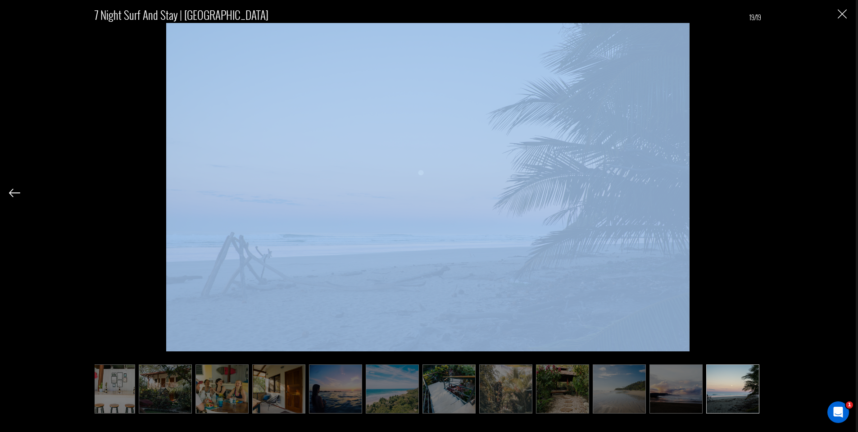
click at [835, 194] on div "7 Night Surf and Stay | Costa Rica 19/19" at bounding box center [427, 205] width 837 height 410
click at [843, 14] on img "Close" at bounding box center [841, 13] width 9 height 9
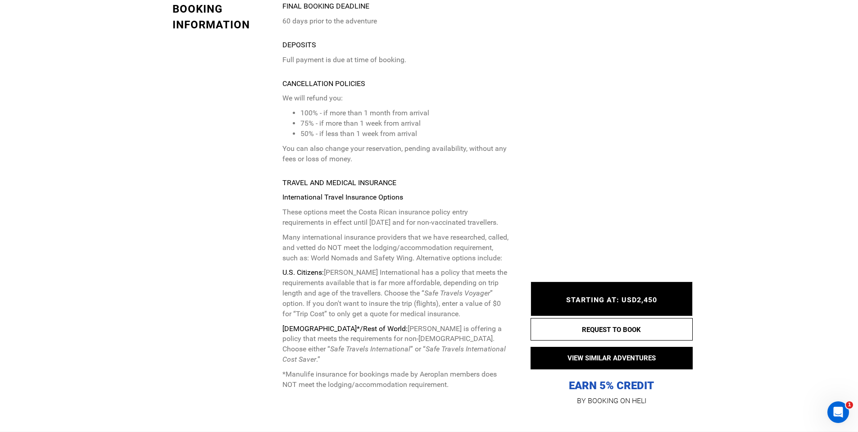
scroll to position [3557, 0]
